Goal: Task Accomplishment & Management: Manage account settings

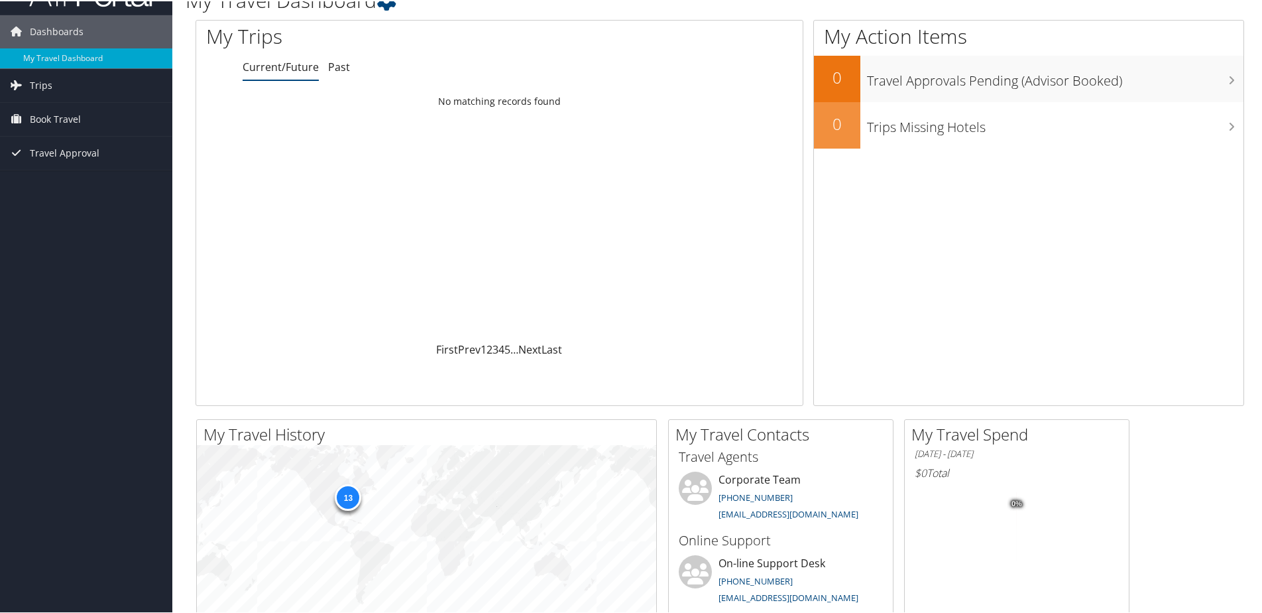
scroll to position [66, 0]
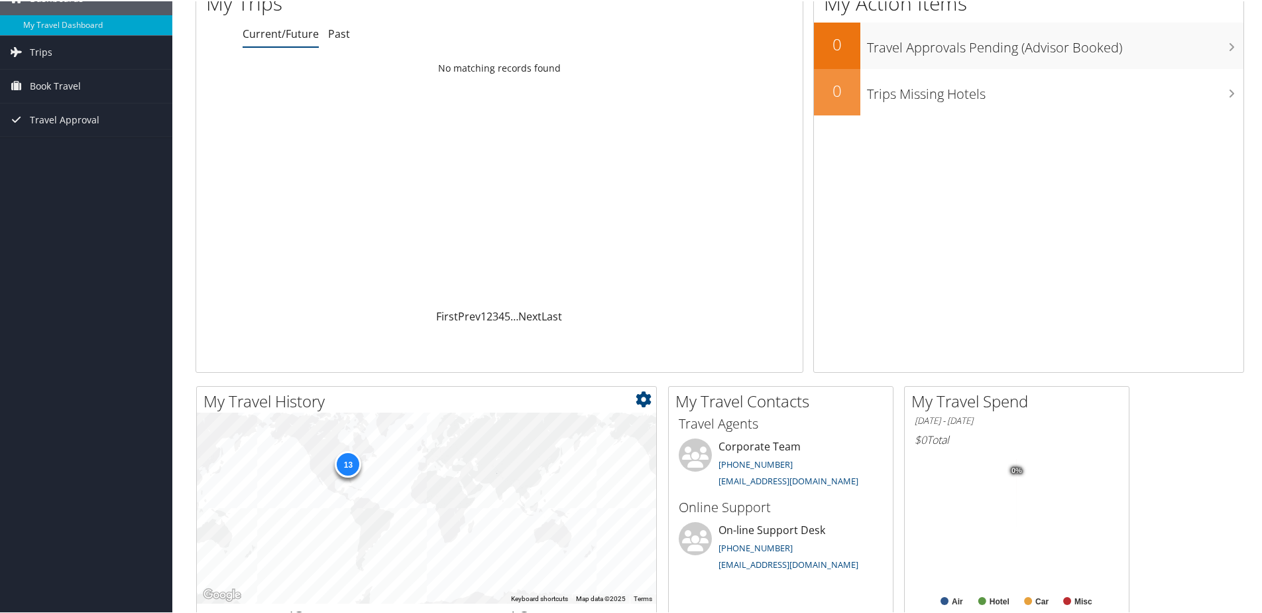
click at [343, 457] on div "13" at bounding box center [348, 462] width 27 height 27
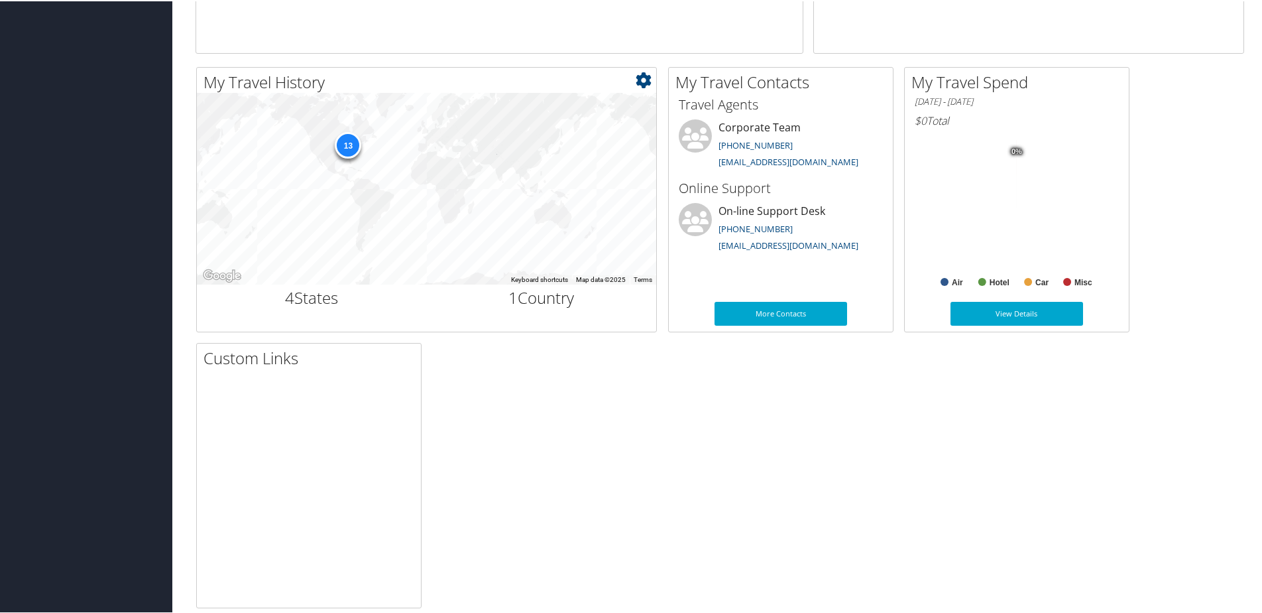
scroll to position [398, 0]
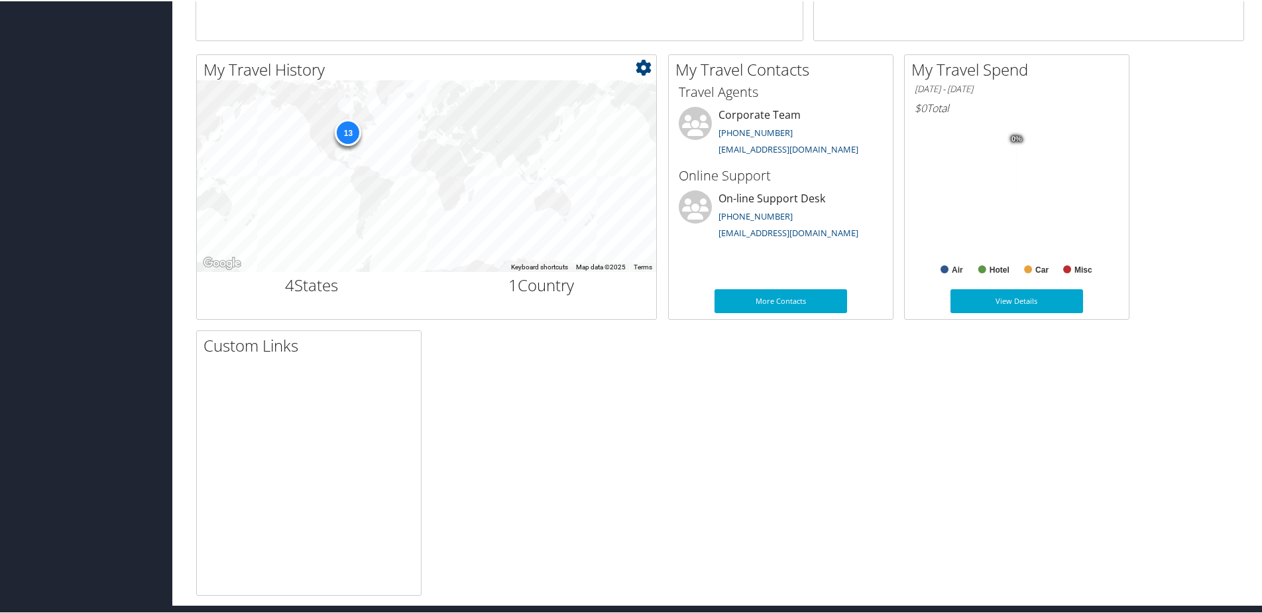
click at [351, 131] on div "13" at bounding box center [348, 130] width 27 height 27
click at [538, 301] on div "← Move left → Move right ↑ Move up ↓ Move down + Zoom in - Zoom out Home Jump l…" at bounding box center [427, 204] width 460 height 249
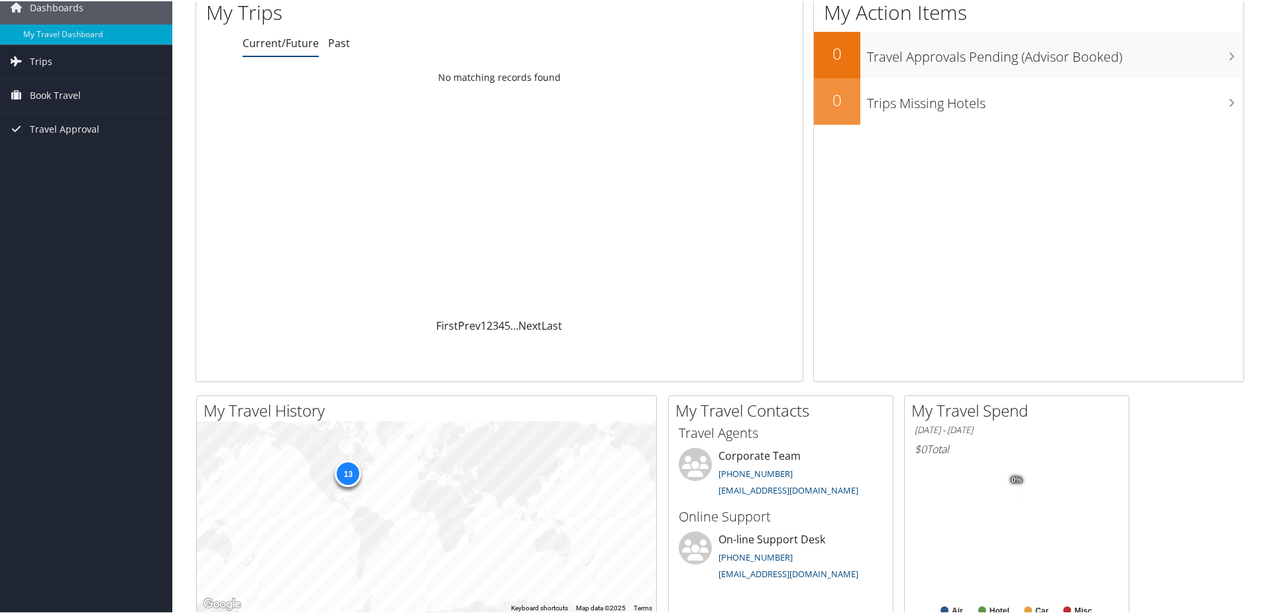
scroll to position [0, 0]
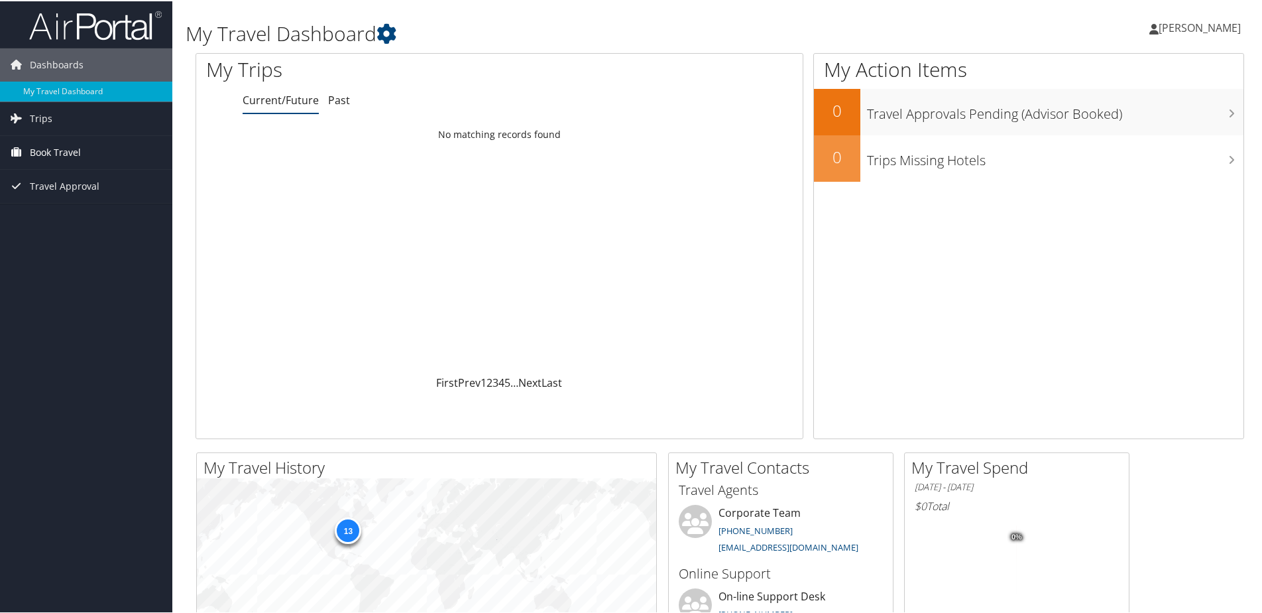
click at [56, 157] on span "Book Travel" at bounding box center [55, 151] width 51 height 33
click at [63, 215] on link "Book/Manage Online Trips" at bounding box center [86, 218] width 172 height 20
click at [1197, 23] on span "[PERSON_NAME]" at bounding box center [1200, 26] width 82 height 15
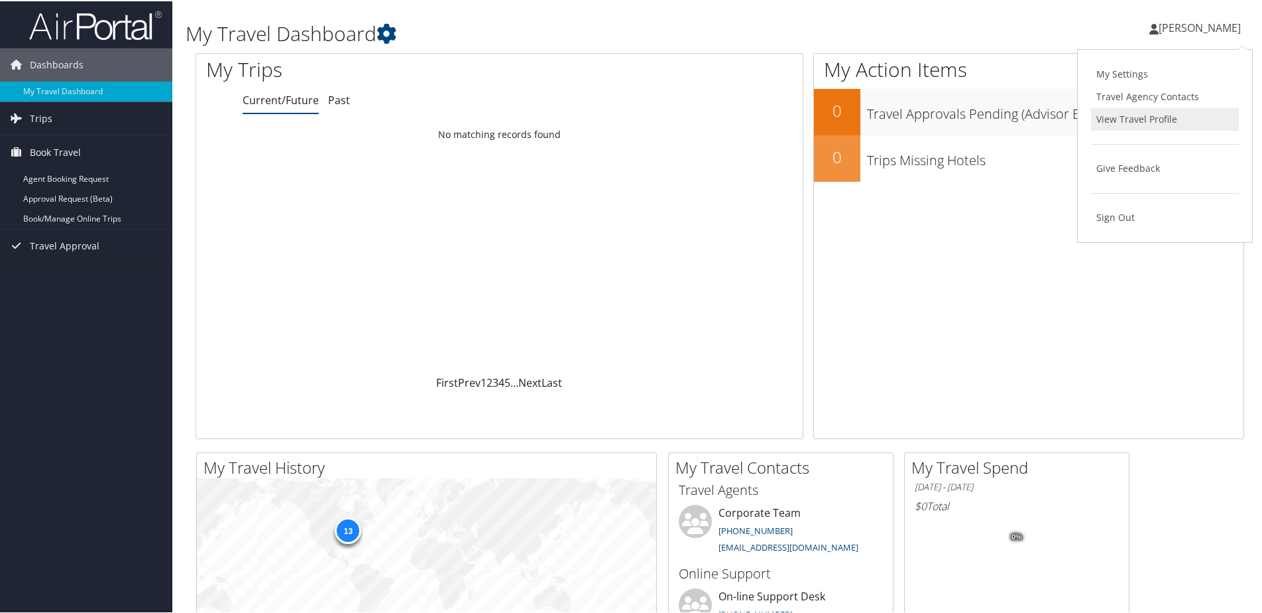
click at [1132, 121] on link "View Travel Profile" at bounding box center [1165, 118] width 148 height 23
